Goal: Navigation & Orientation: Understand site structure

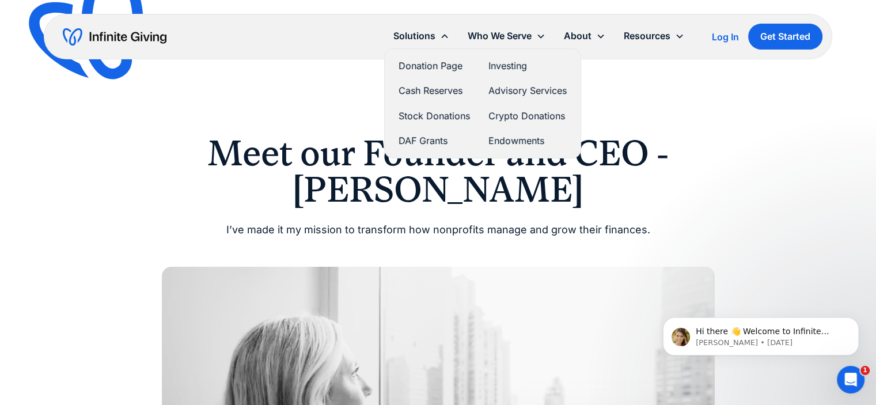
click at [420, 138] on link "DAF Grants" at bounding box center [434, 141] width 71 height 16
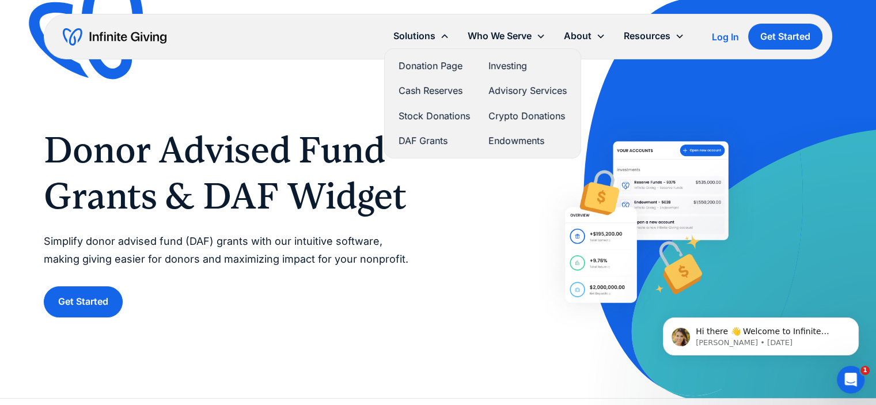
click at [443, 115] on link "Stock Donations" at bounding box center [434, 116] width 71 height 16
